Goal: Find specific page/section: Find specific page/section

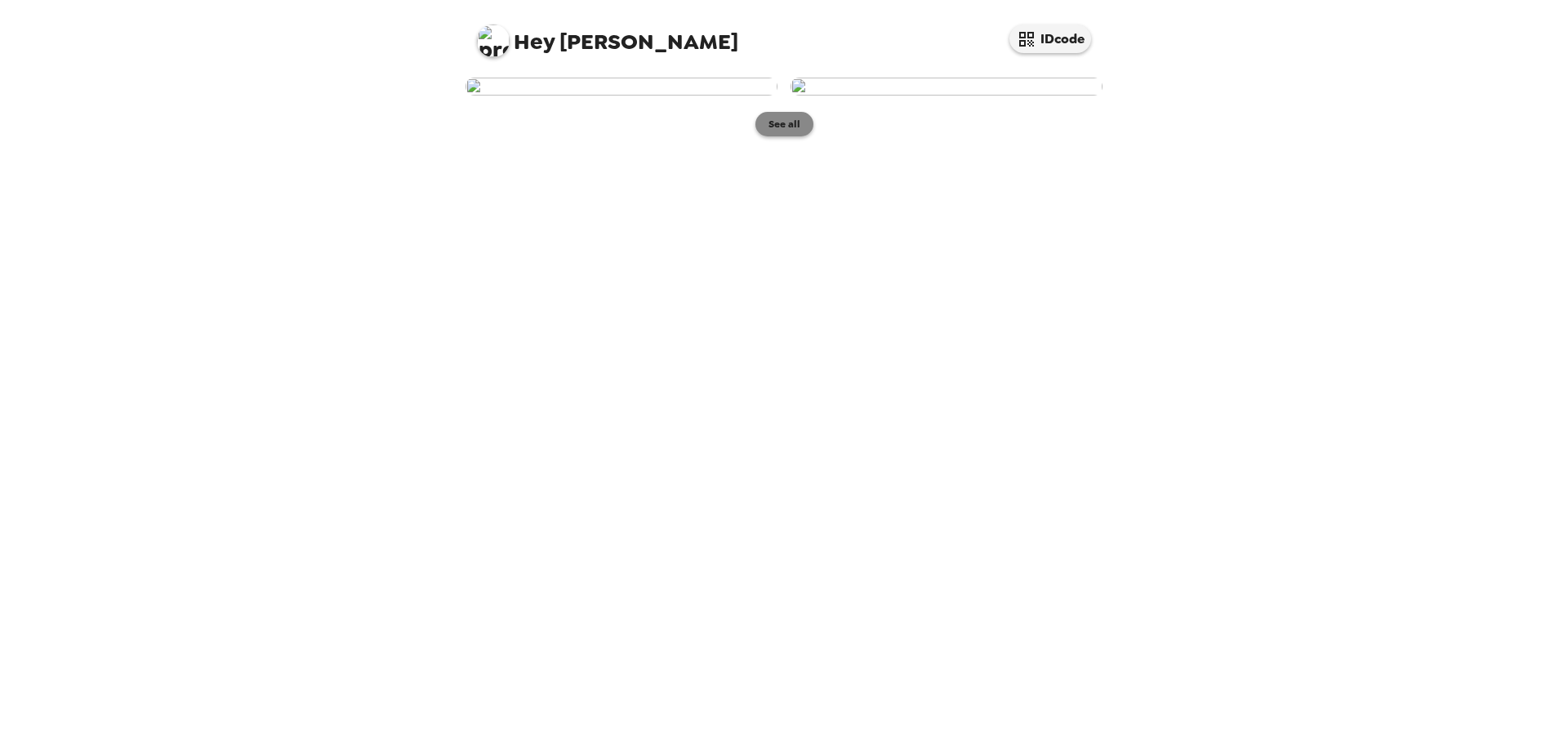
click at [787, 136] on button "See all" at bounding box center [784, 125] width 58 height 25
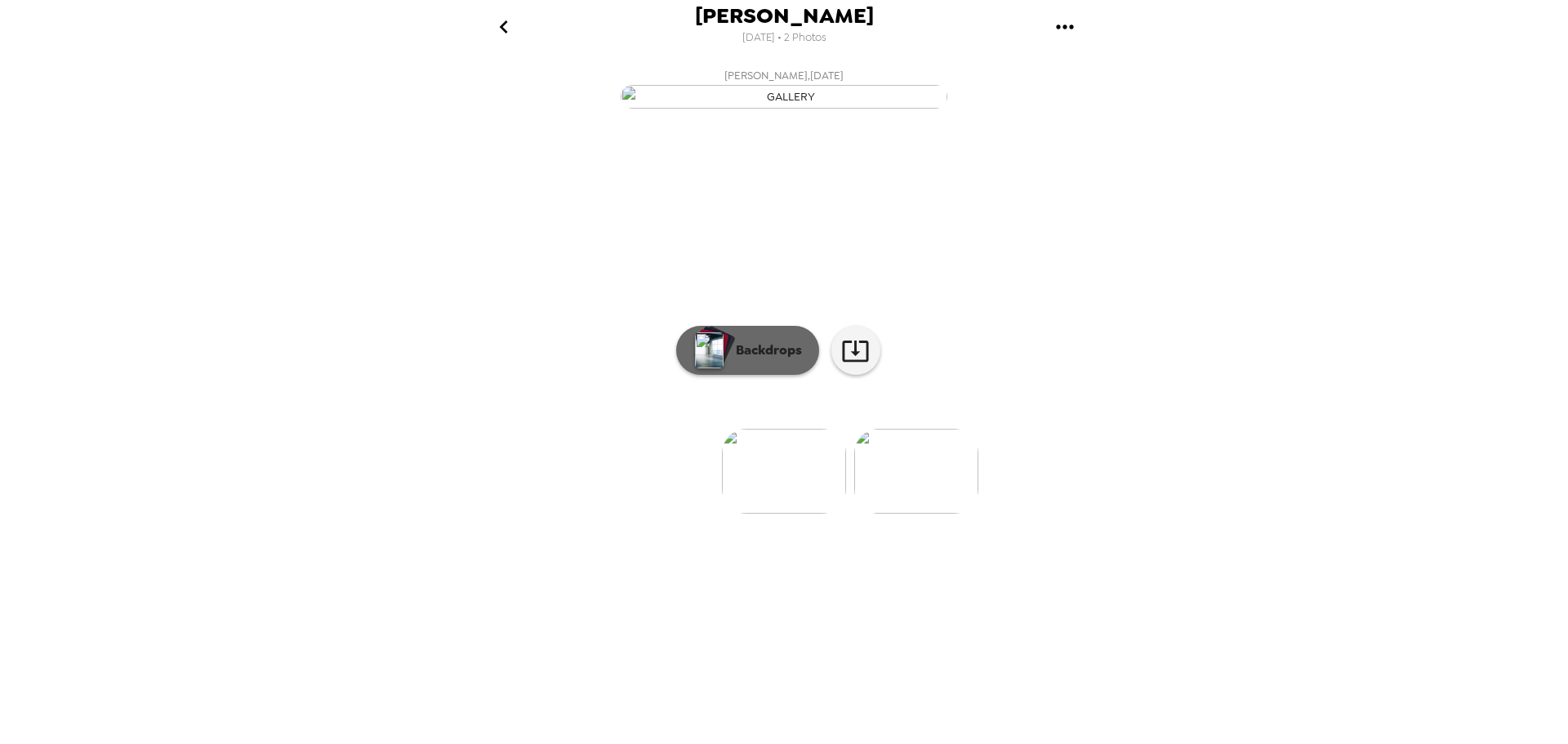
click at [773, 360] on p "Backdrops" at bounding box center [764, 350] width 74 height 19
